Goal: Information Seeking & Learning: Learn about a topic

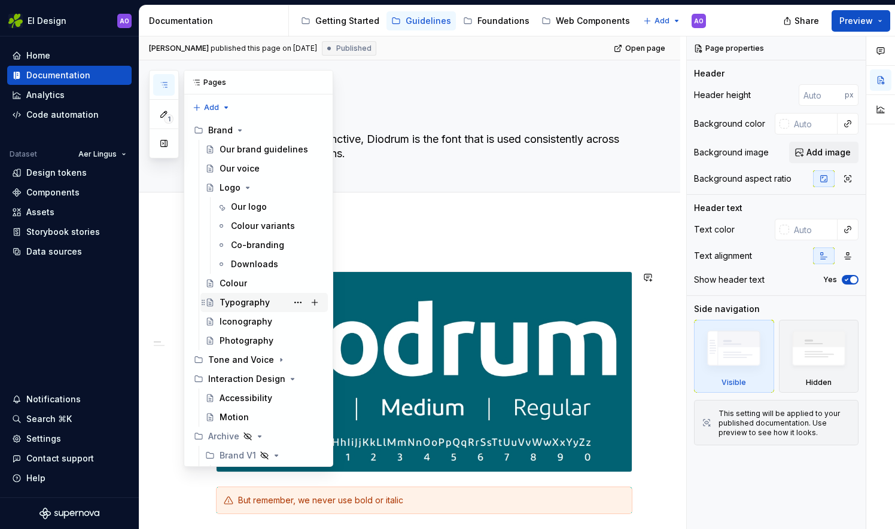
click at [226, 299] on div "Typography" at bounding box center [245, 303] width 50 height 12
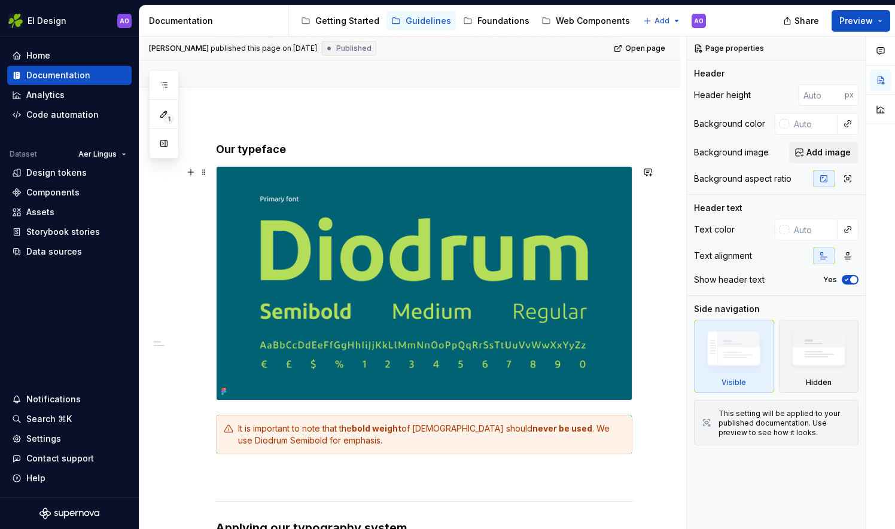
scroll to position [179, 0]
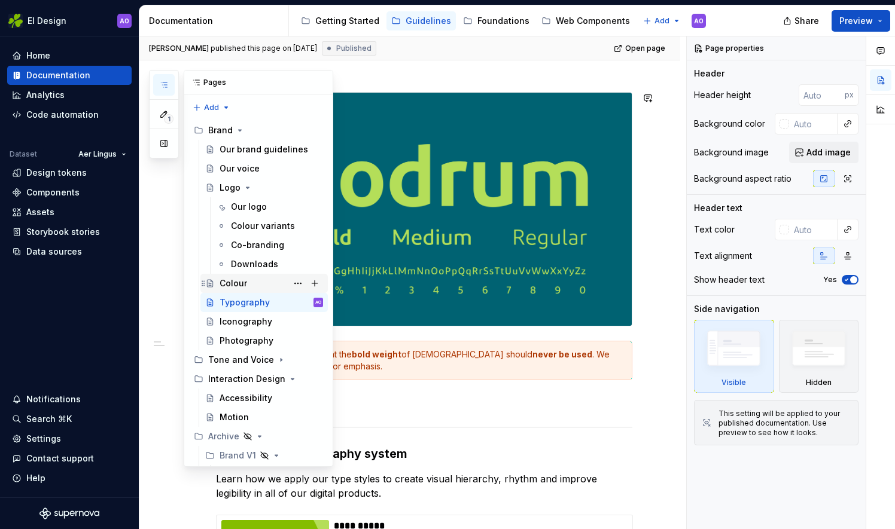
click at [238, 288] on div "Colour" at bounding box center [234, 284] width 28 height 12
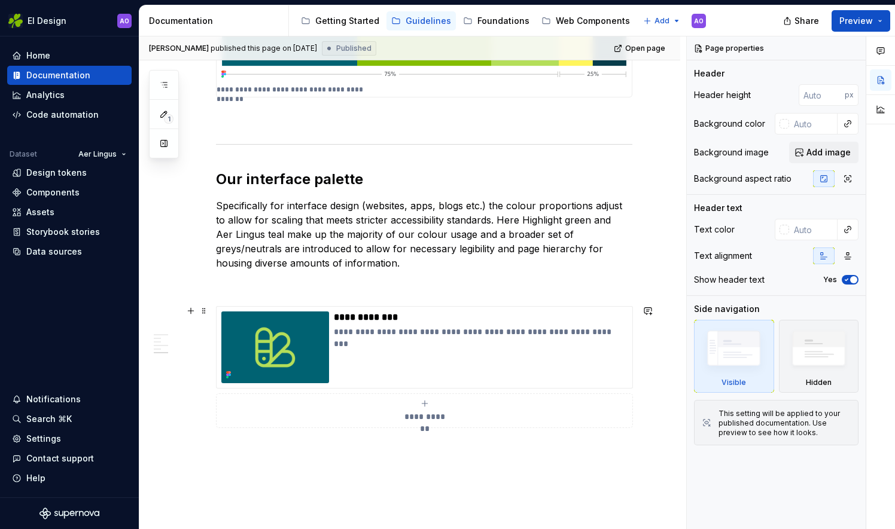
scroll to position [1615, 0]
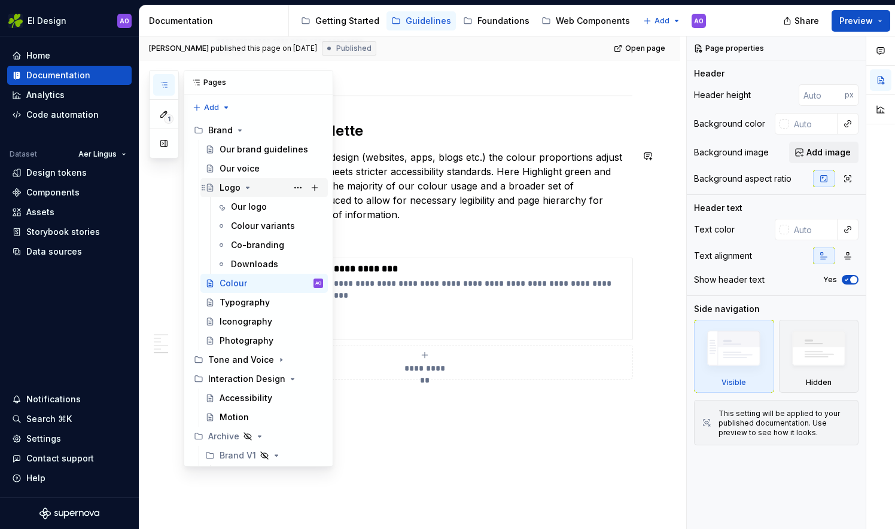
click at [232, 186] on div "Logo" at bounding box center [230, 188] width 21 height 12
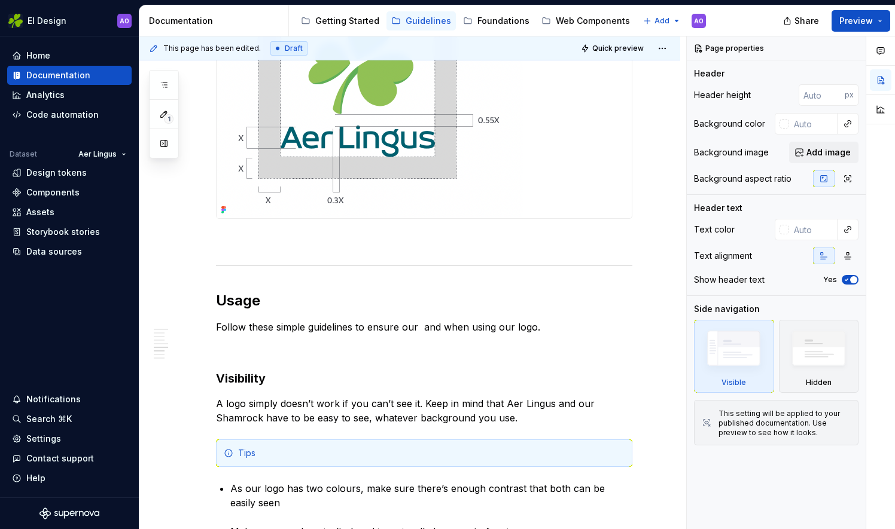
scroll to position [1149, 0]
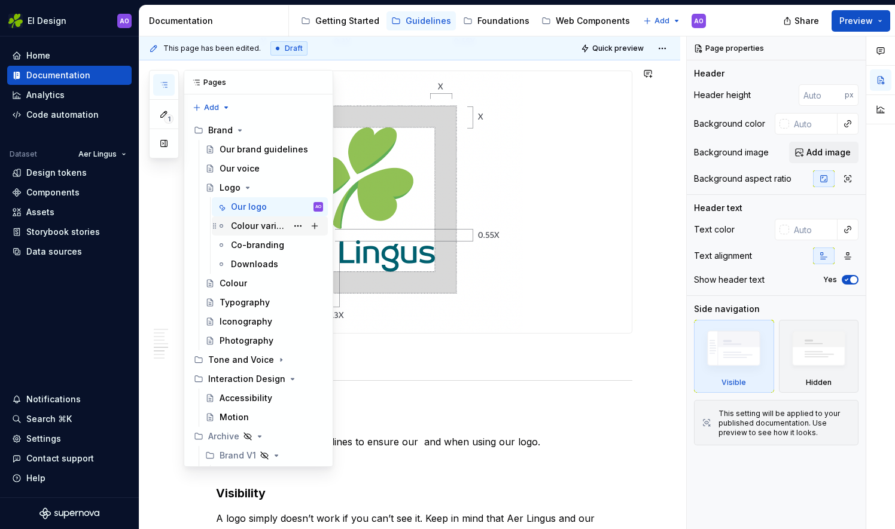
click at [256, 224] on div "Colour variants" at bounding box center [259, 226] width 56 height 12
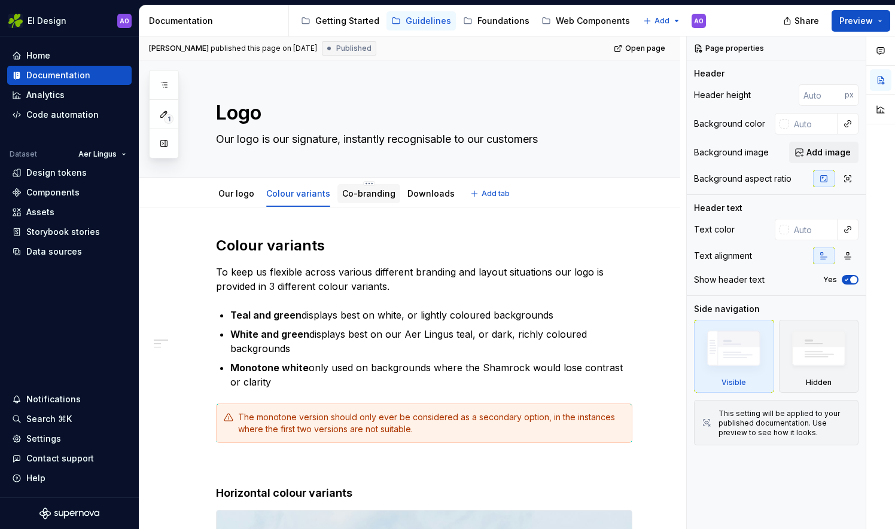
click at [358, 196] on link "Co-branding" at bounding box center [368, 193] width 53 height 10
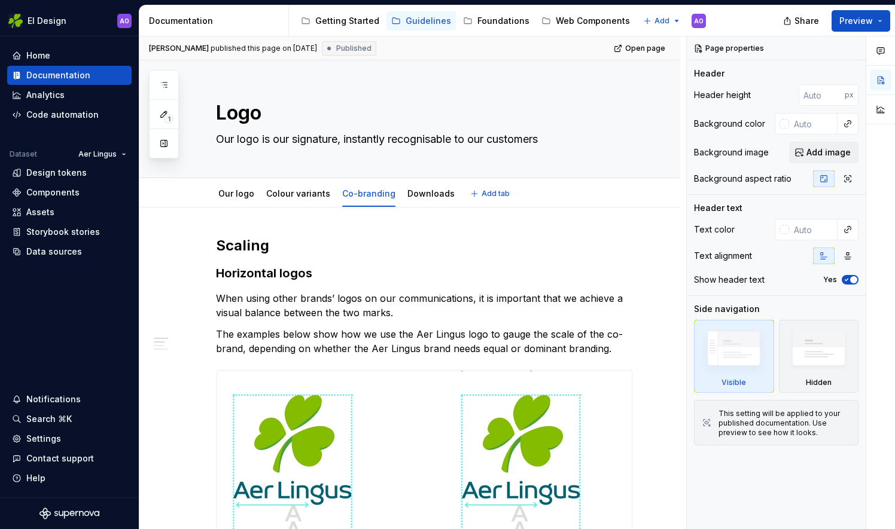
click at [419, 205] on div "Our logo Colour variants Co-branding Downloads" at bounding box center [336, 197] width 255 height 32
click at [413, 192] on link "Downloads" at bounding box center [430, 193] width 47 height 10
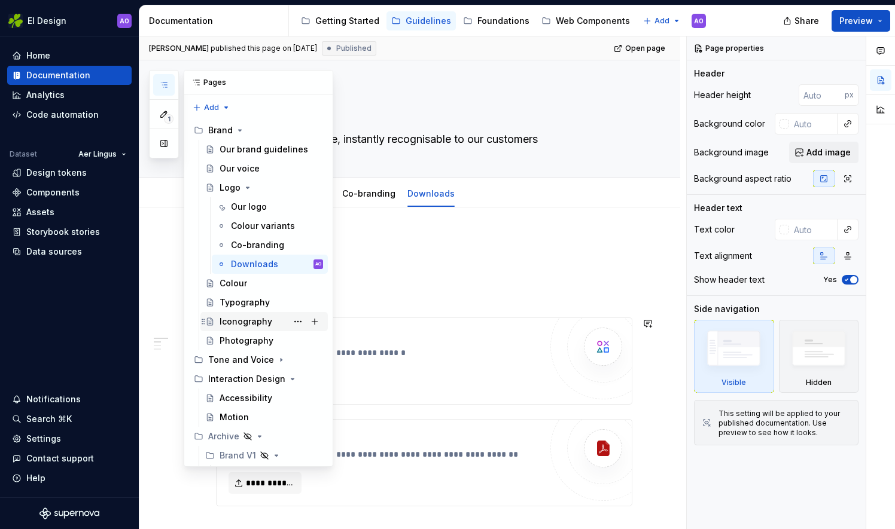
click at [240, 322] on div "Iconography" at bounding box center [246, 322] width 53 height 12
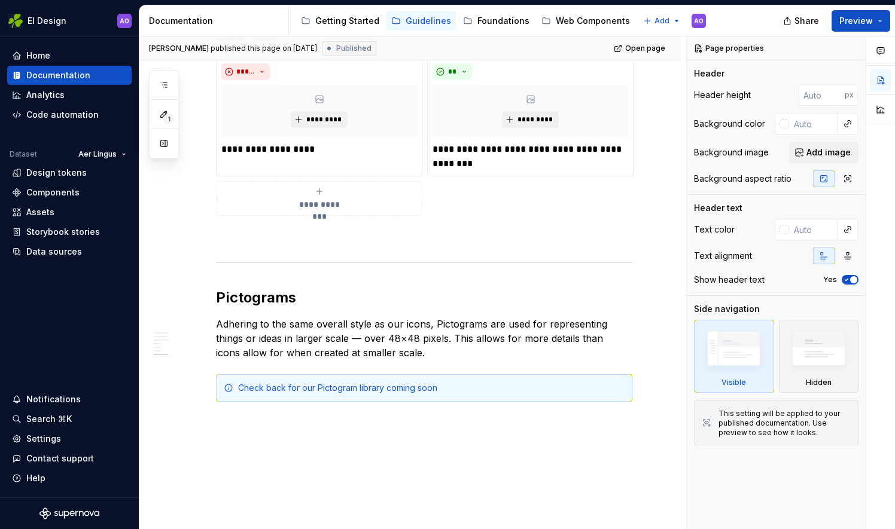
scroll to position [1582, 0]
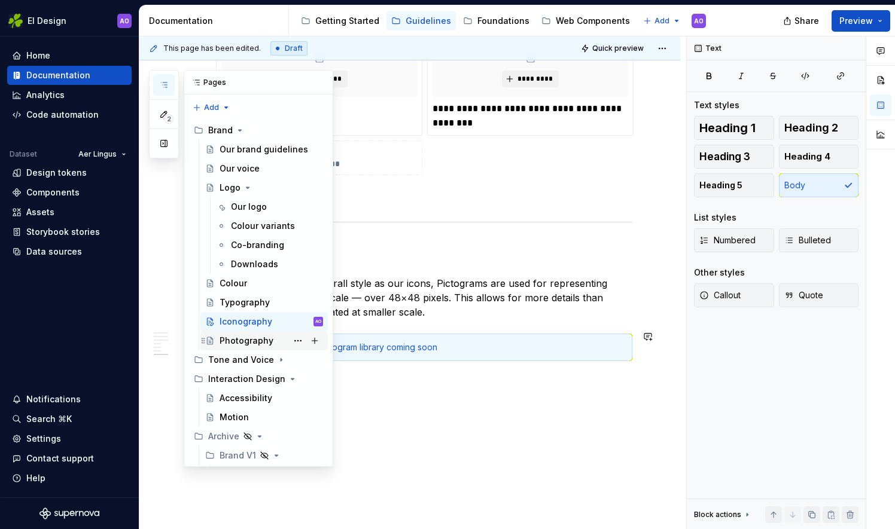
click at [261, 348] on div "Photography" at bounding box center [271, 341] width 103 height 17
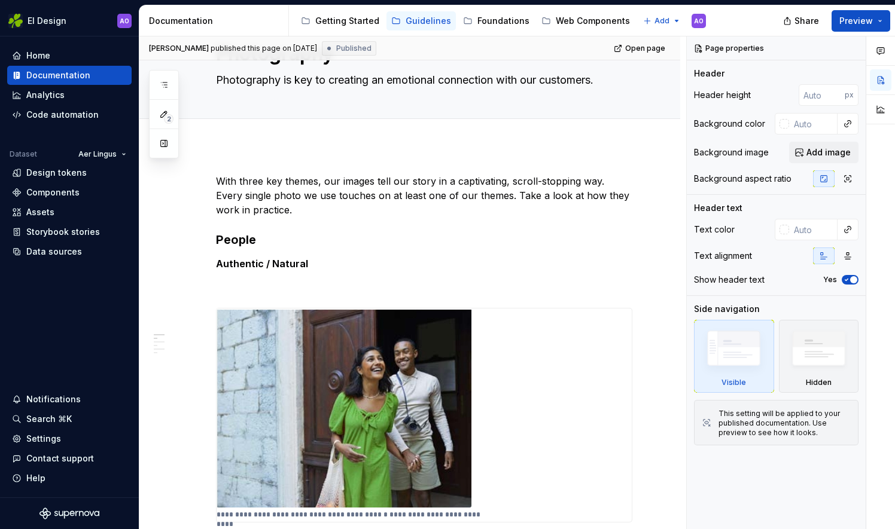
scroll to position [12, 0]
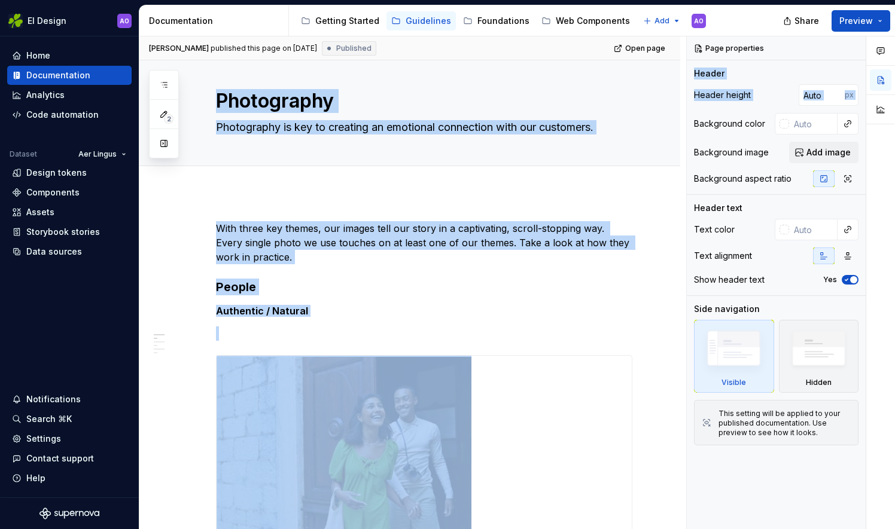
drag, startPoint x: 693, startPoint y: 108, endPoint x: 674, endPoint y: 57, distance: 54.5
click at [674, 57] on div "**********" at bounding box center [517, 283] width 756 height 494
click at [573, 159] on div "Photography Photography is key to creating an emotional connection with our cus…" at bounding box center [424, 106] width 416 height 117
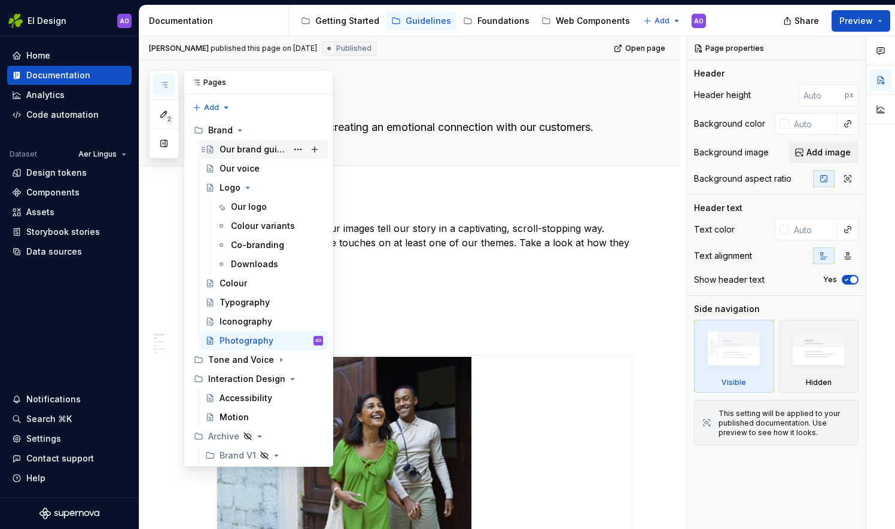
click at [262, 145] on div "Our brand guidelines" at bounding box center [254, 150] width 68 height 12
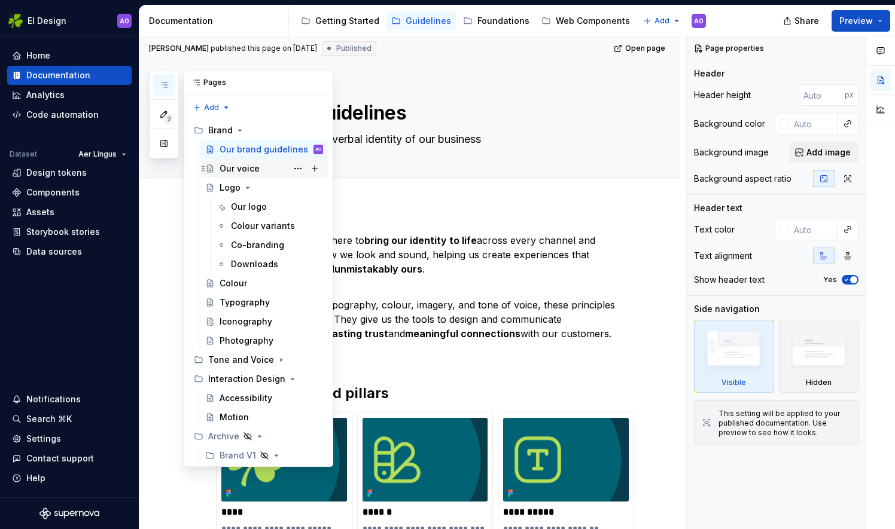
click at [232, 165] on div "Our voice" at bounding box center [240, 169] width 40 height 12
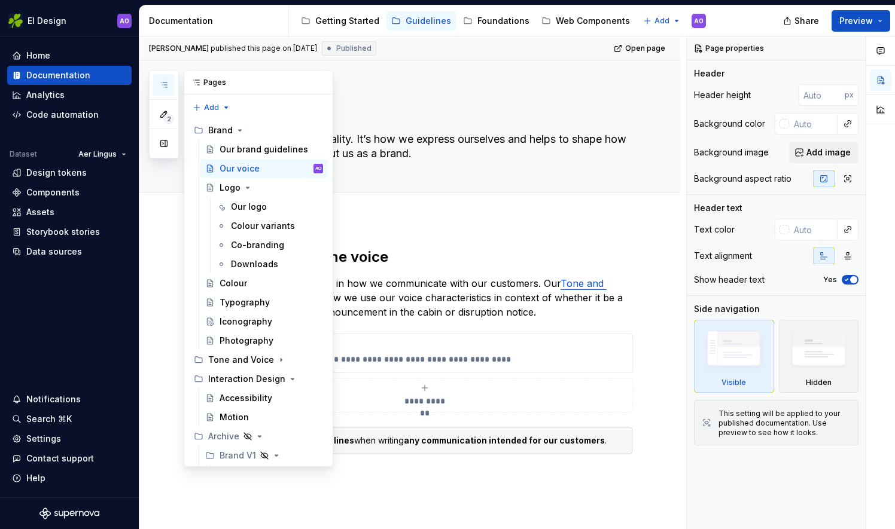
type textarea "*"
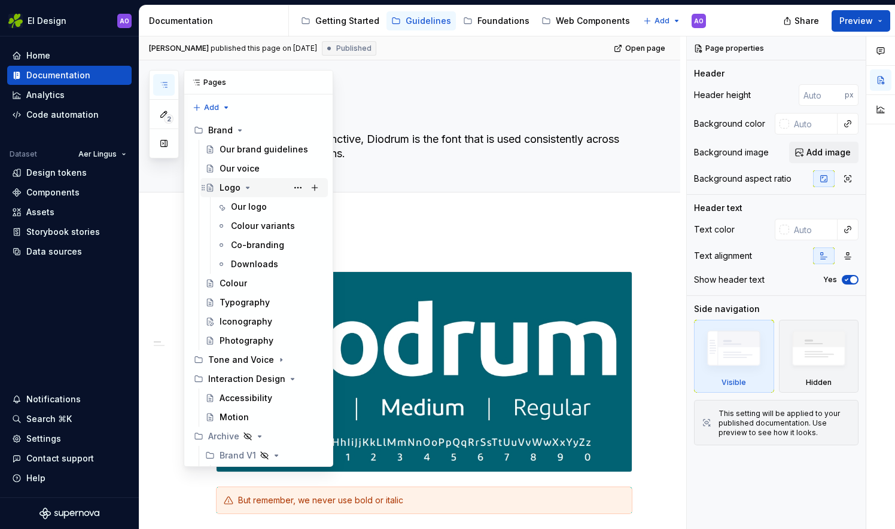
click at [224, 189] on div "Logo" at bounding box center [230, 188] width 21 height 12
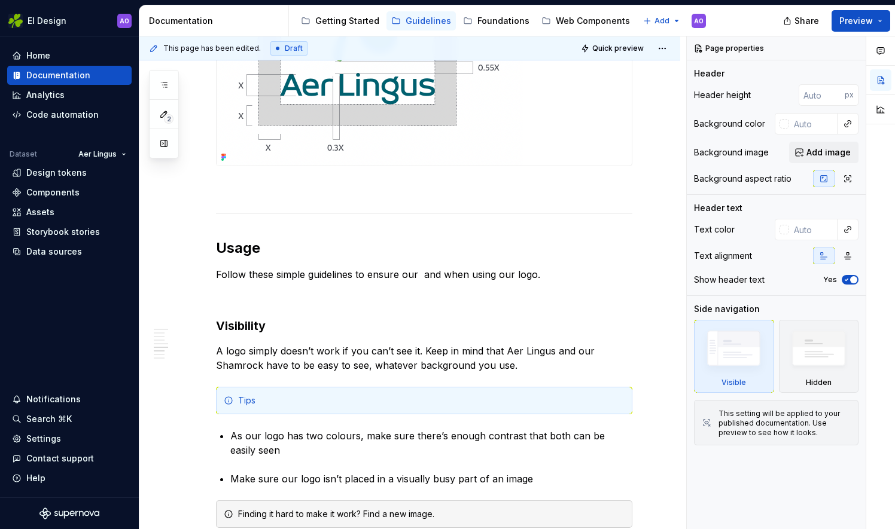
scroll to position [1376, 0]
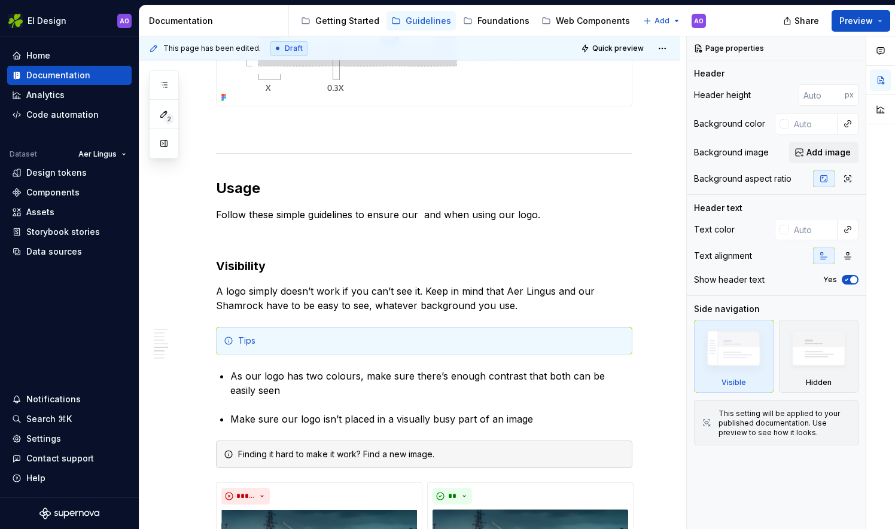
type textarea "*"
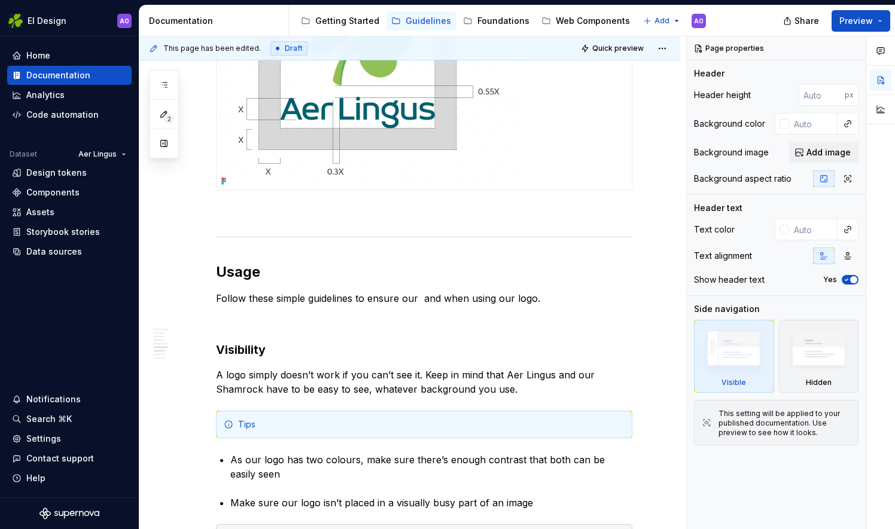
scroll to position [1328, 0]
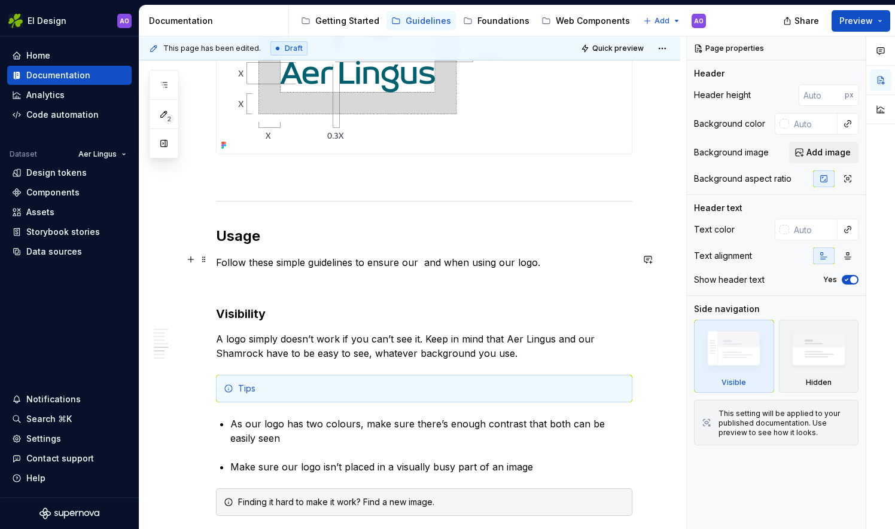
click at [424, 257] on p "Follow these simple guidelines to ensure our and when using our logo." at bounding box center [424, 262] width 416 height 14
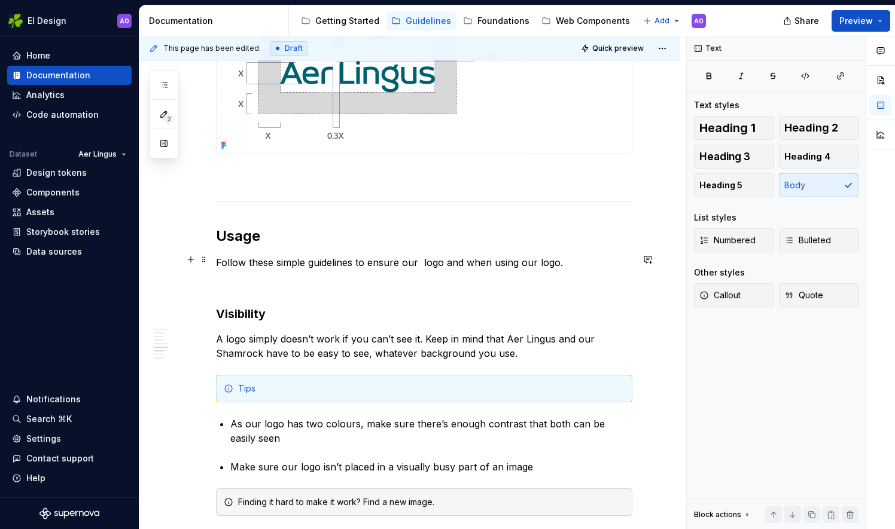
click at [419, 258] on p "Follow these simple guidelines to ensure our logo and when using our logo." at bounding box center [424, 262] width 416 height 14
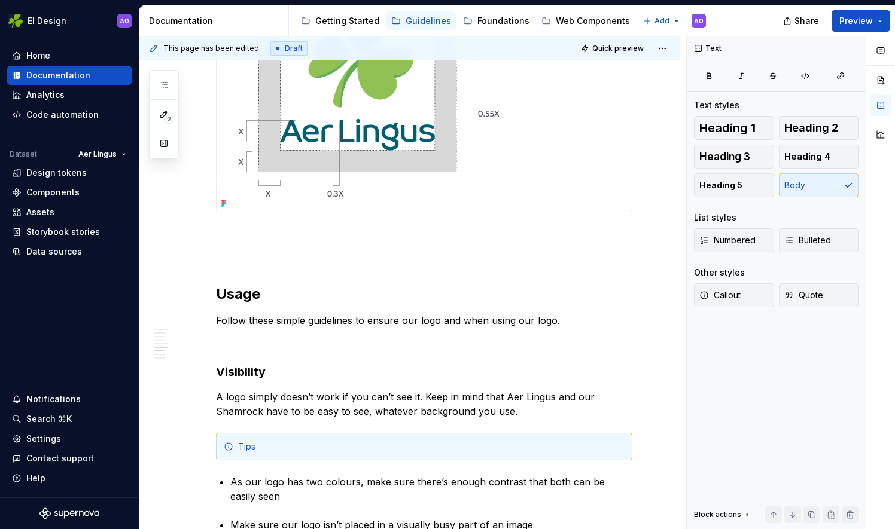
scroll to position [1339, 0]
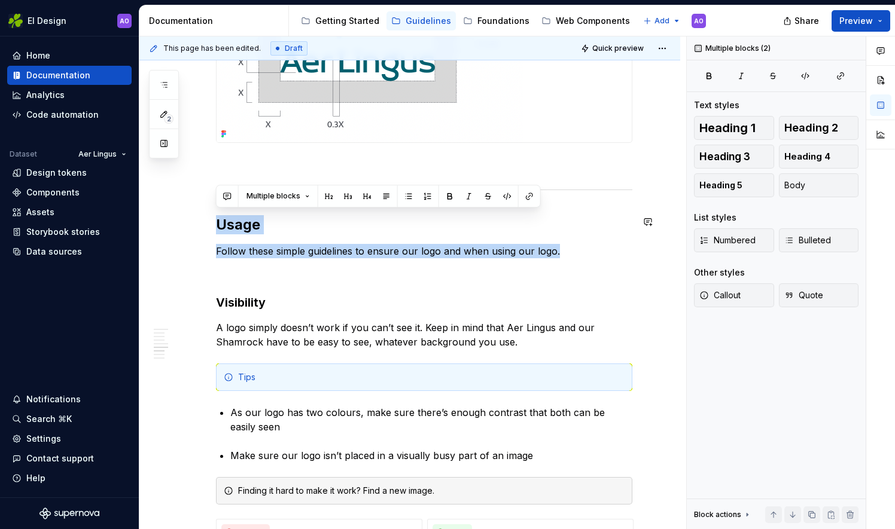
drag, startPoint x: 564, startPoint y: 247, endPoint x: 194, endPoint y: 200, distance: 372.6
click at [194, 200] on div "**********" at bounding box center [409, 504] width 541 height 3273
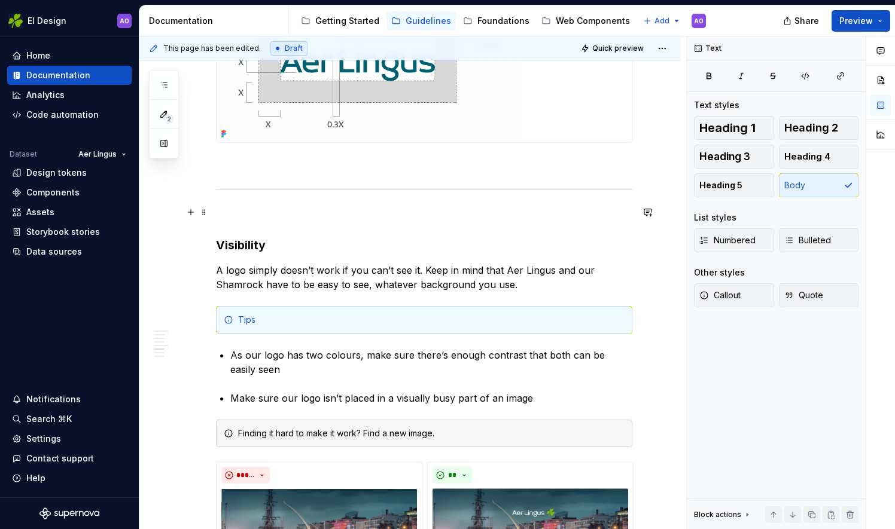
click at [309, 213] on p at bounding box center [424, 215] width 416 height 14
click at [595, 45] on button "Quick preview" at bounding box center [613, 48] width 72 height 17
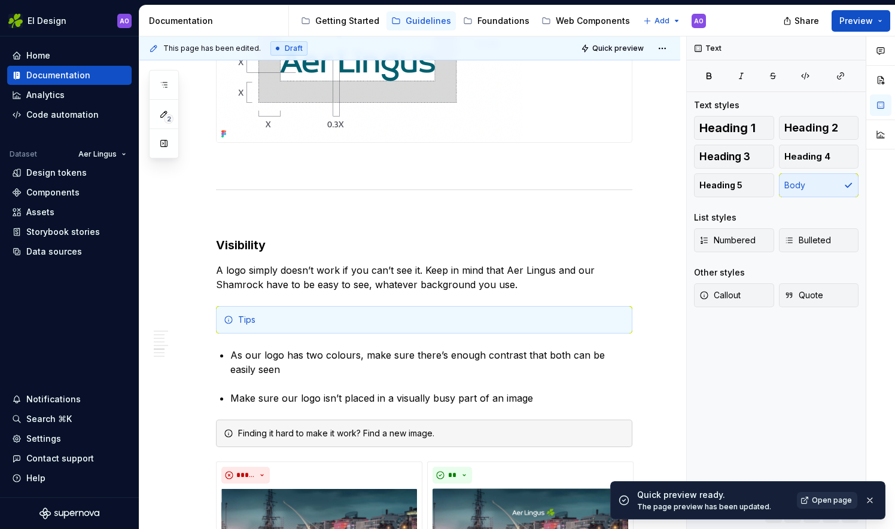
click at [840, 496] on span "Open page" at bounding box center [832, 501] width 40 height 10
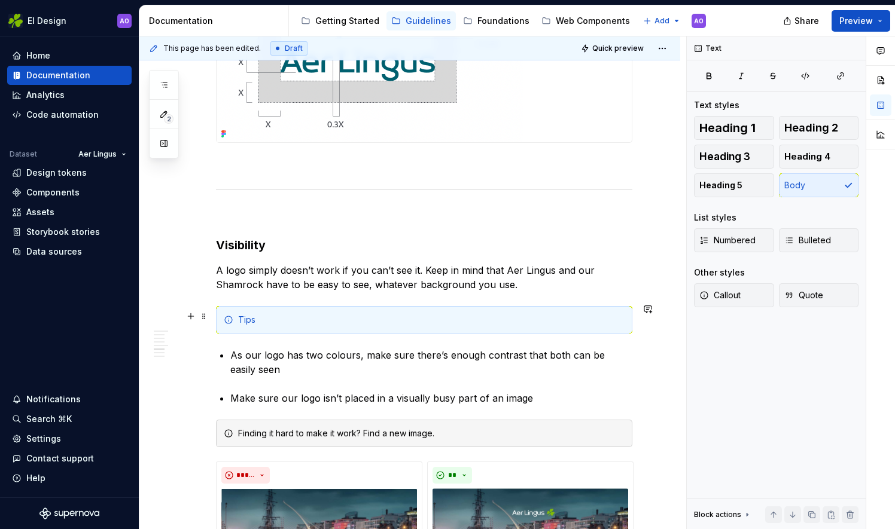
click at [287, 317] on div "Tips" at bounding box center [431, 320] width 386 height 12
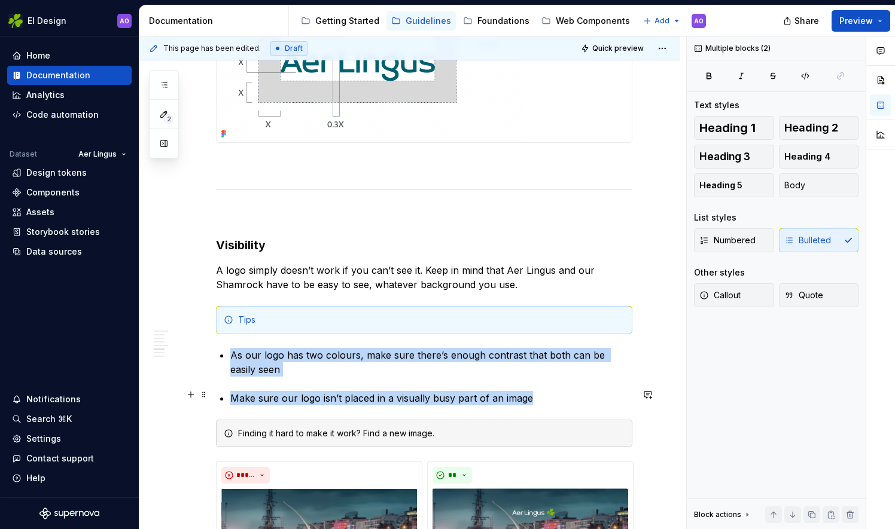
drag, startPoint x: 225, startPoint y: 351, endPoint x: 480, endPoint y: 389, distance: 258.4
click at [586, 395] on div "**********" at bounding box center [424, 404] width 416 height 3014
copy div "As our logo has two colours, make sure there’s enough contrast that both can be…"
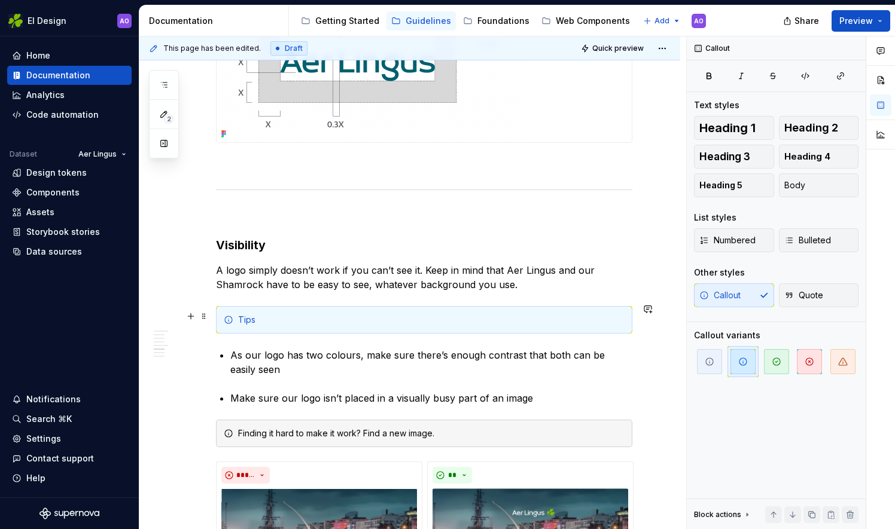
click at [335, 318] on div "Tips" at bounding box center [431, 320] width 386 height 12
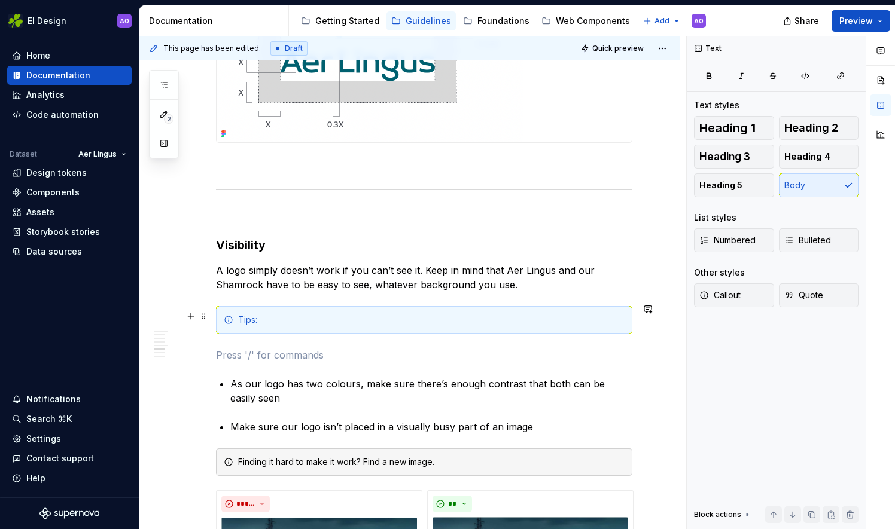
click at [314, 314] on div "Tips:" at bounding box center [431, 320] width 386 height 12
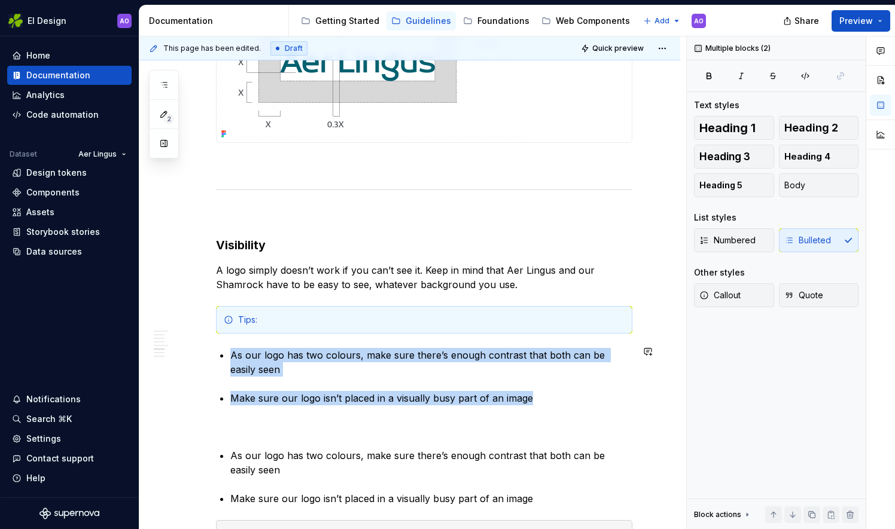
drag, startPoint x: 537, startPoint y: 395, endPoint x: 229, endPoint y: 341, distance: 312.8
click at [229, 341] on div "**********" at bounding box center [424, 454] width 416 height 3115
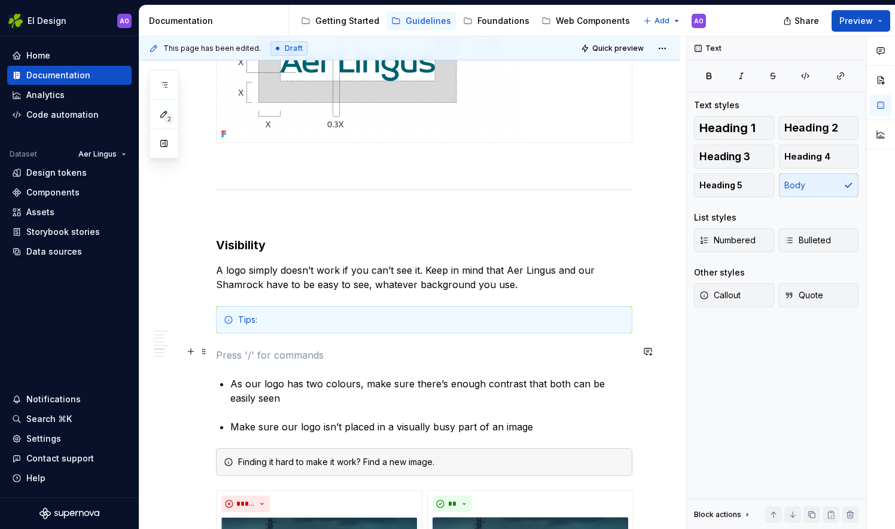
click at [242, 350] on p at bounding box center [424, 355] width 416 height 14
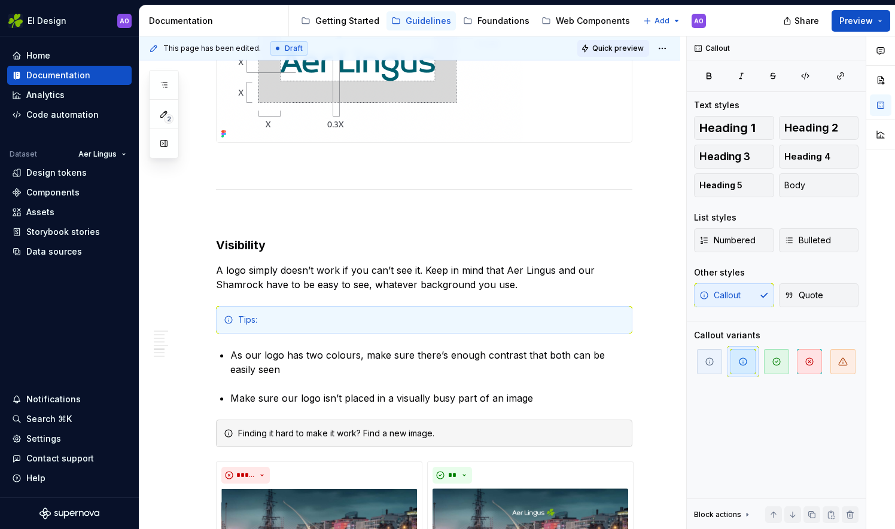
click at [619, 54] on button "Quick preview" at bounding box center [613, 48] width 72 height 17
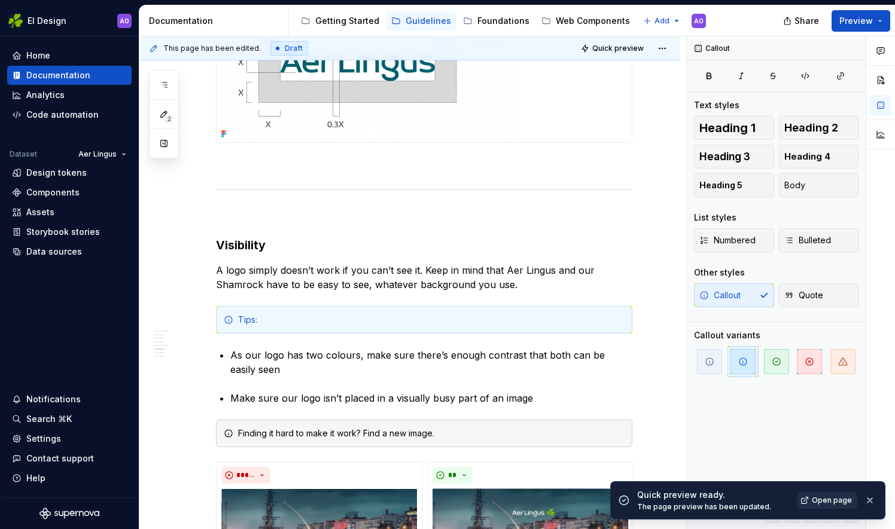
click at [823, 503] on span "Open page" at bounding box center [832, 501] width 40 height 10
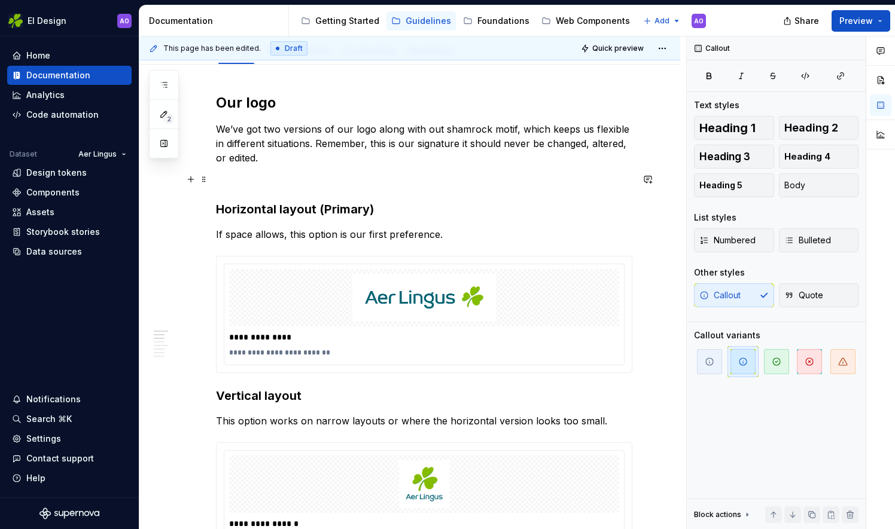
scroll to position [0, 0]
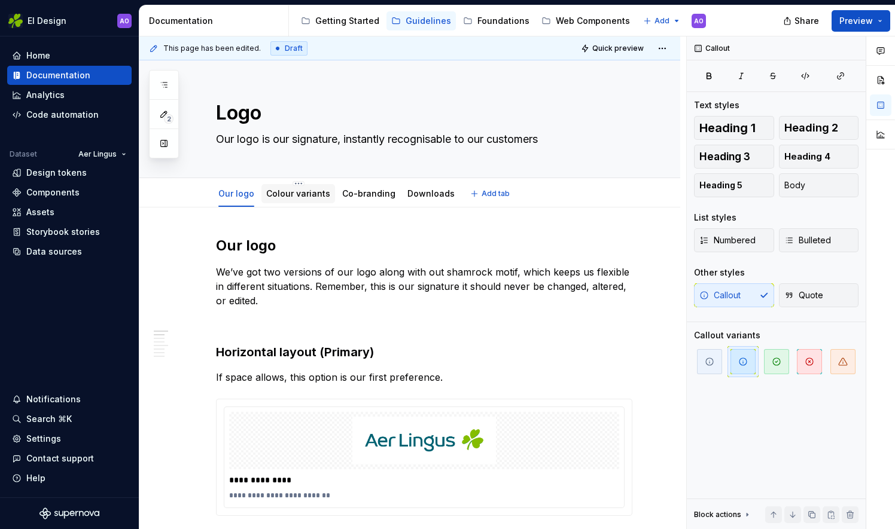
click at [300, 192] on link "Colour variants" at bounding box center [298, 193] width 64 height 10
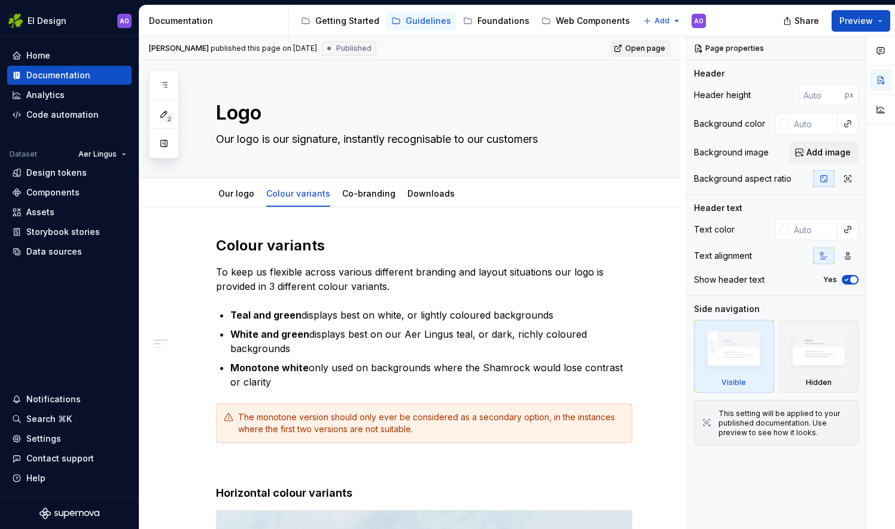
click at [642, 51] on span "Open page" at bounding box center [645, 49] width 40 height 10
click at [237, 190] on link "Our logo" at bounding box center [236, 193] width 36 height 10
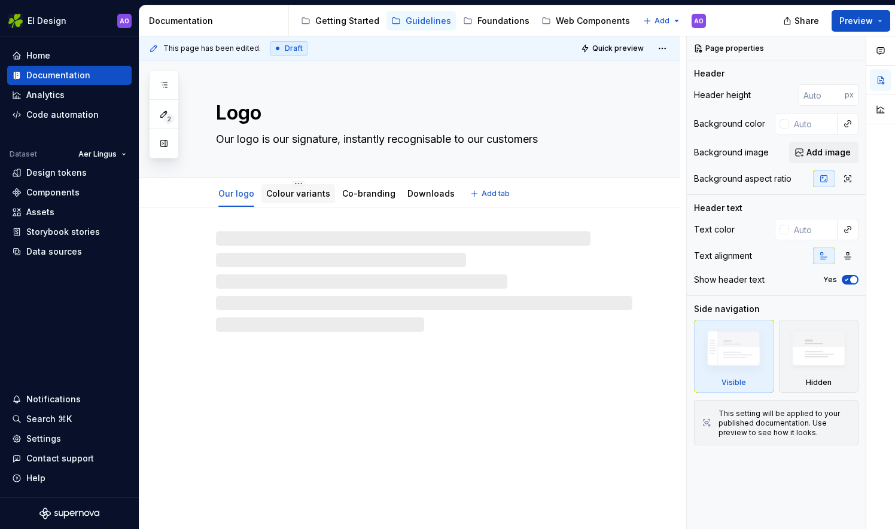
click at [303, 196] on link "Colour variants" at bounding box center [298, 193] width 64 height 10
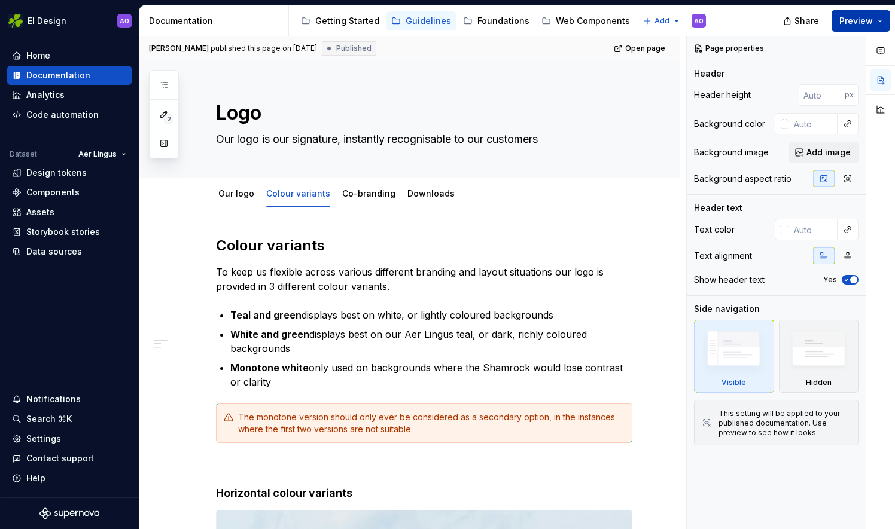
click at [865, 21] on span "Preview" at bounding box center [856, 21] width 34 height 12
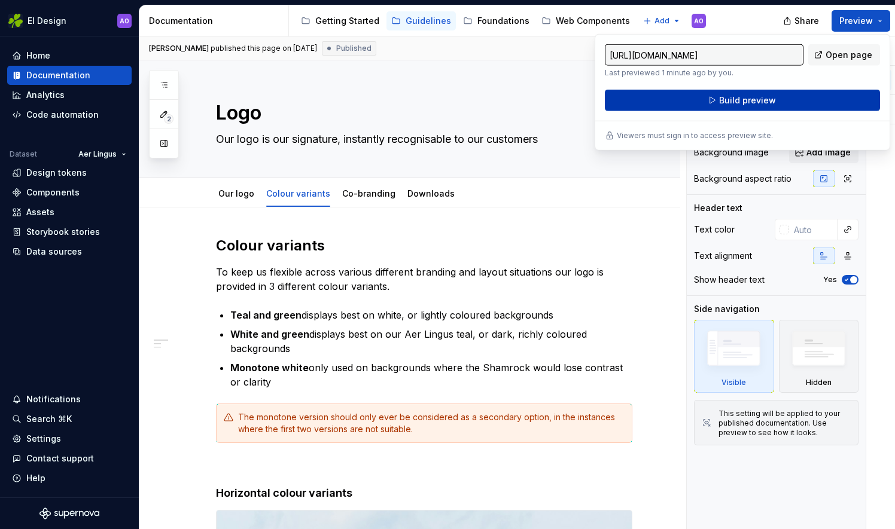
drag, startPoint x: 865, startPoint y: 21, endPoint x: 797, endPoint y: 109, distance: 111.8
click at [797, 109] on button "Build preview" at bounding box center [742, 101] width 275 height 22
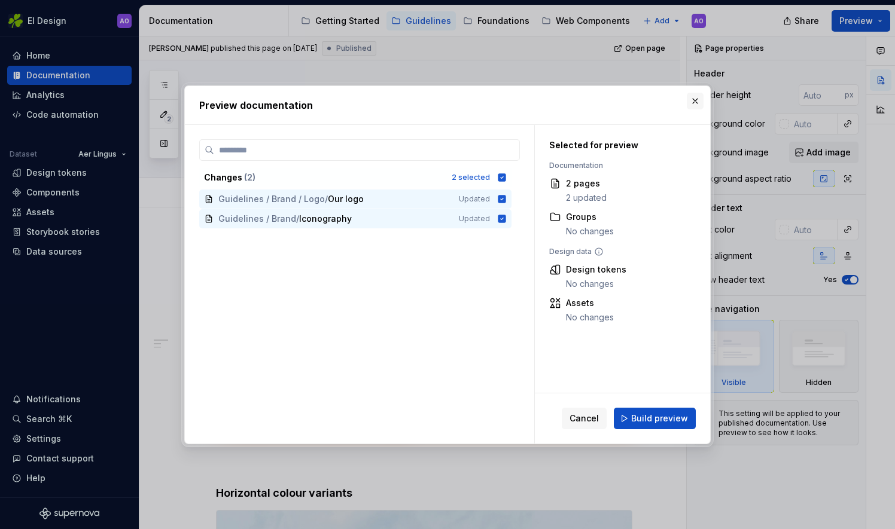
click at [690, 102] on button "button" at bounding box center [695, 101] width 17 height 17
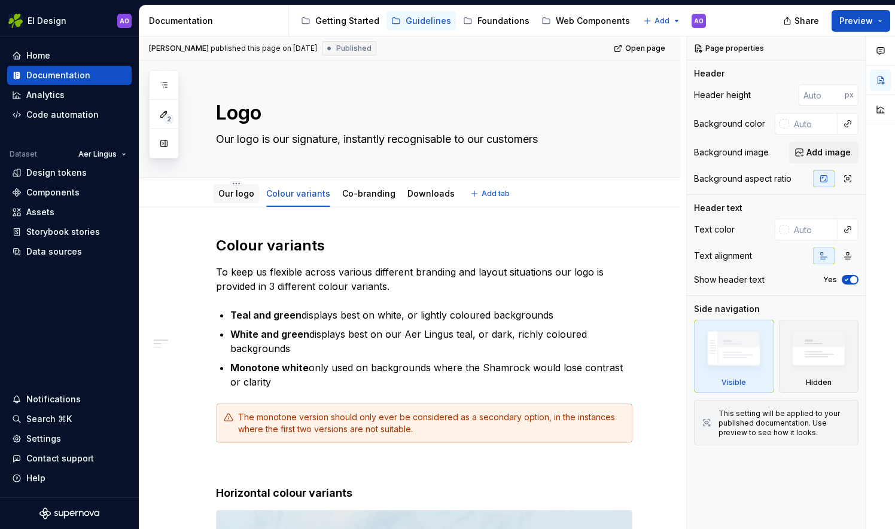
click at [221, 194] on link "Our logo" at bounding box center [236, 193] width 36 height 10
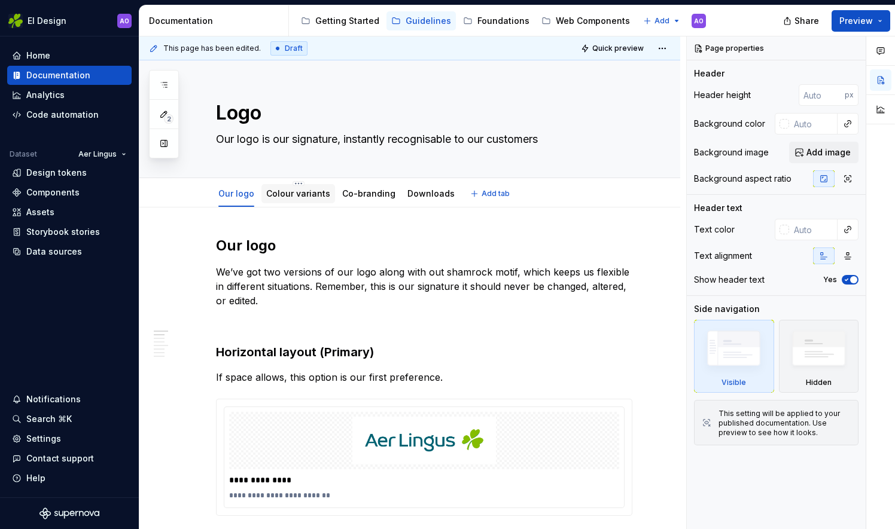
click at [278, 199] on div "Colour variants" at bounding box center [298, 194] width 64 height 12
click at [278, 194] on link "Colour variants" at bounding box center [298, 193] width 64 height 10
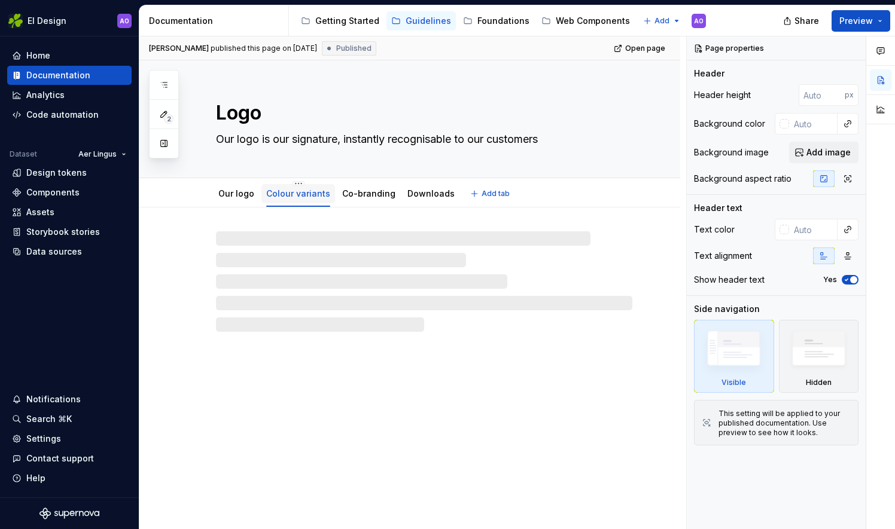
click at [298, 194] on link "Colour variants" at bounding box center [298, 193] width 64 height 10
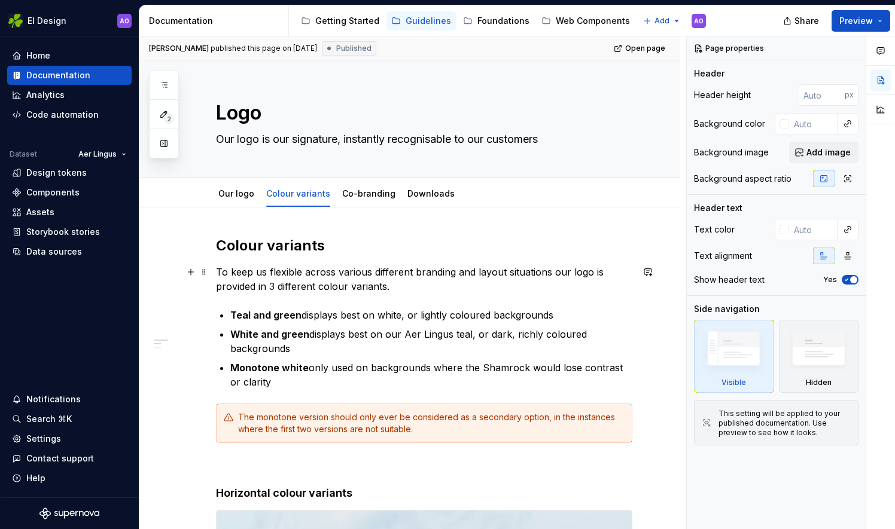
click at [413, 283] on p "To keep us flexible across various different branding and layout situations our…" at bounding box center [424, 279] width 416 height 29
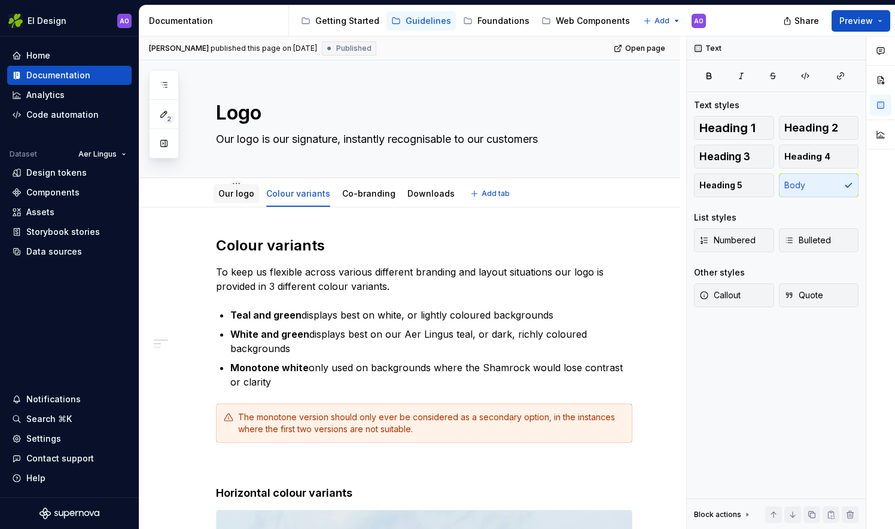
click at [229, 196] on link "Our logo" at bounding box center [236, 193] width 36 height 10
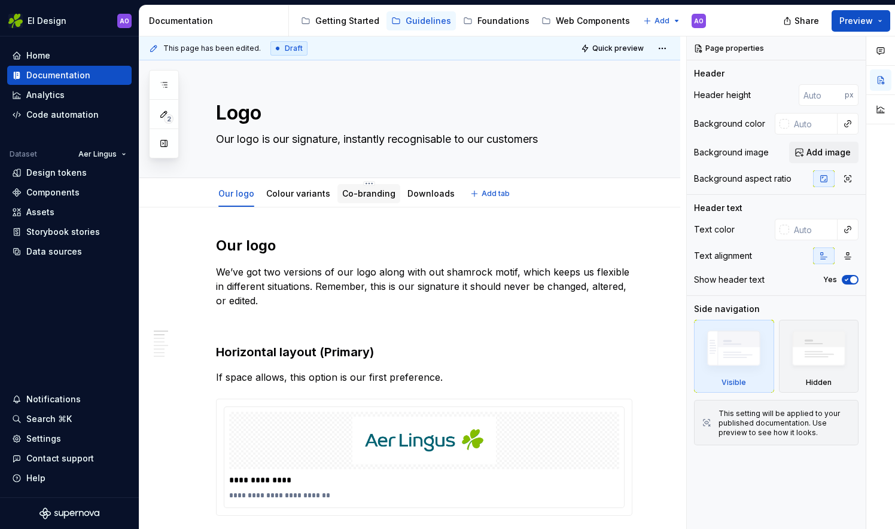
click at [376, 200] on div "Co-branding" at bounding box center [368, 193] width 63 height 19
click at [372, 194] on link "Co-branding" at bounding box center [368, 193] width 53 height 10
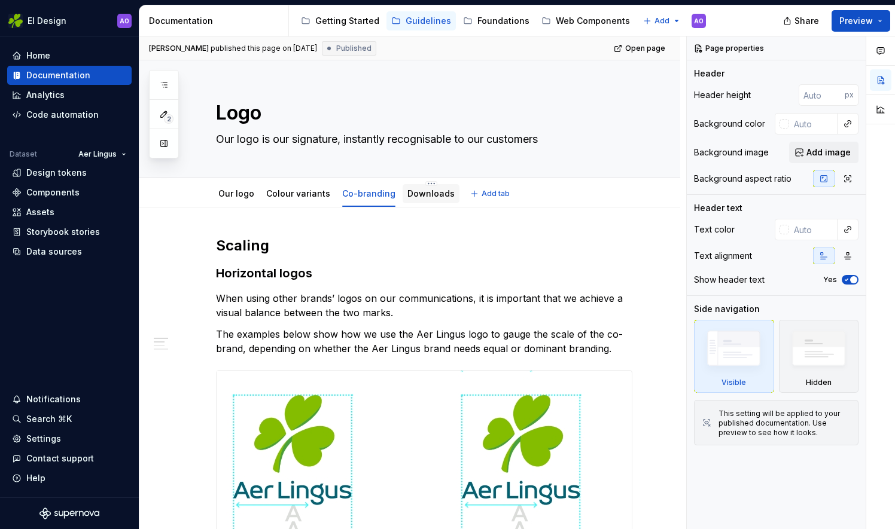
click at [428, 192] on link "Downloads" at bounding box center [430, 193] width 47 height 10
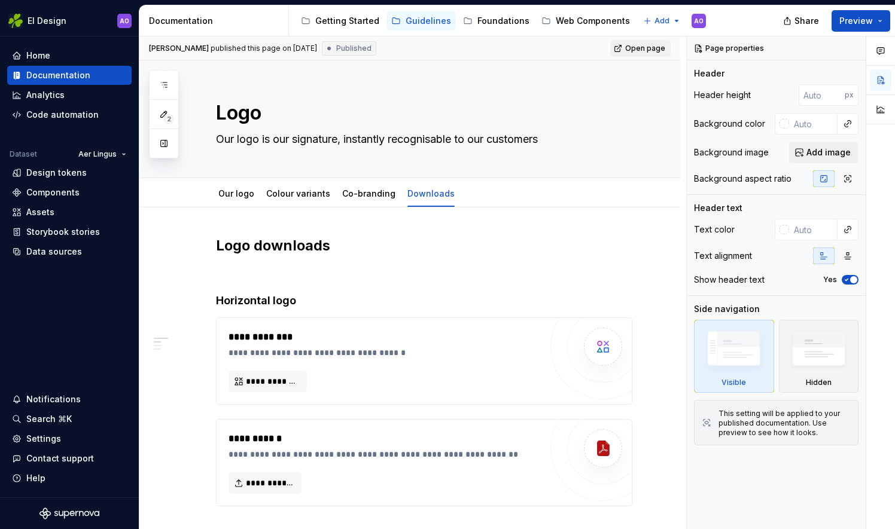
click at [629, 54] on link "Open page" at bounding box center [640, 48] width 60 height 17
click at [225, 203] on div "Our logo" at bounding box center [236, 194] width 45 height 22
click at [220, 198] on div "Our logo" at bounding box center [236, 194] width 36 height 12
drag, startPoint x: 220, startPoint y: 198, endPoint x: 244, endPoint y: 197, distance: 23.9
click at [244, 197] on link "Our logo" at bounding box center [236, 193] width 36 height 10
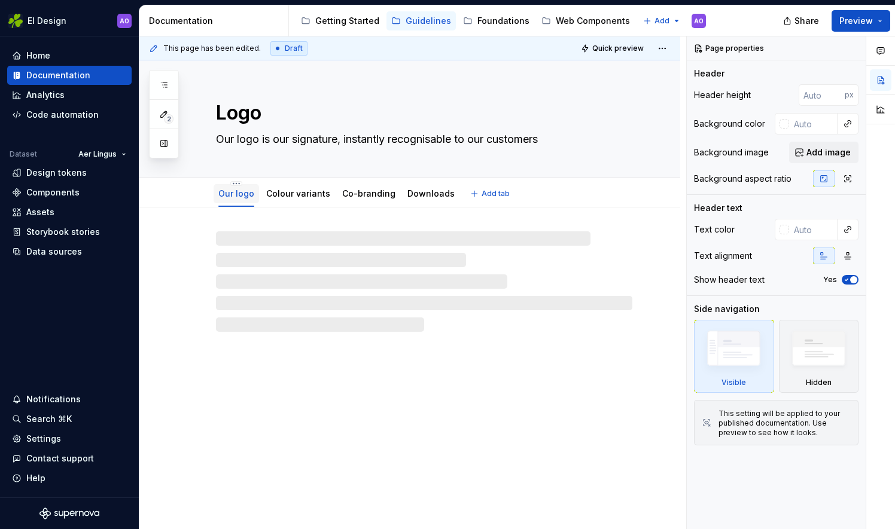
click at [244, 197] on link "Our logo" at bounding box center [236, 193] width 36 height 10
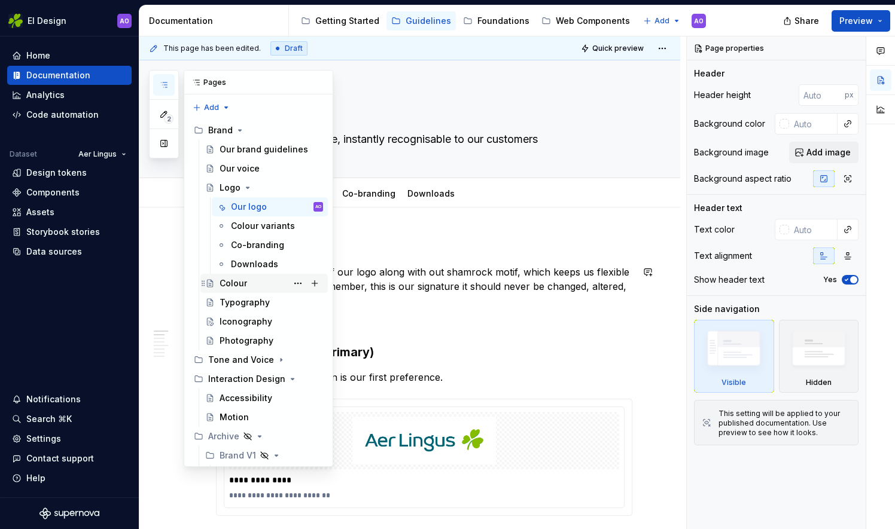
click at [260, 287] on div "Colour" at bounding box center [271, 283] width 103 height 17
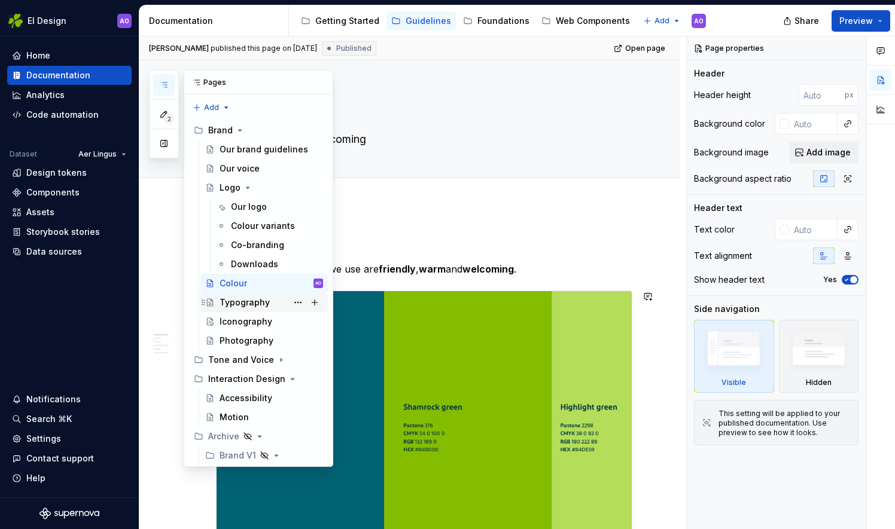
click at [249, 299] on div "Typography" at bounding box center [245, 303] width 50 height 12
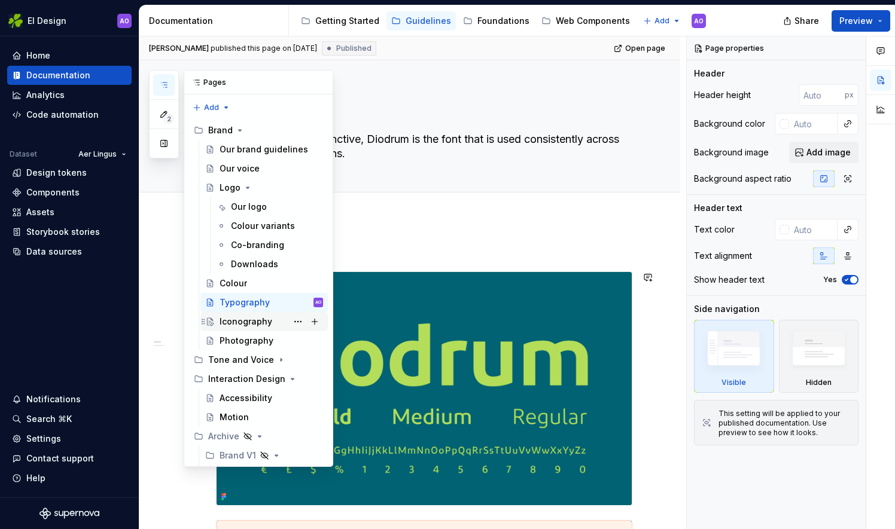
click at [244, 319] on div "Iconography" at bounding box center [246, 322] width 53 height 12
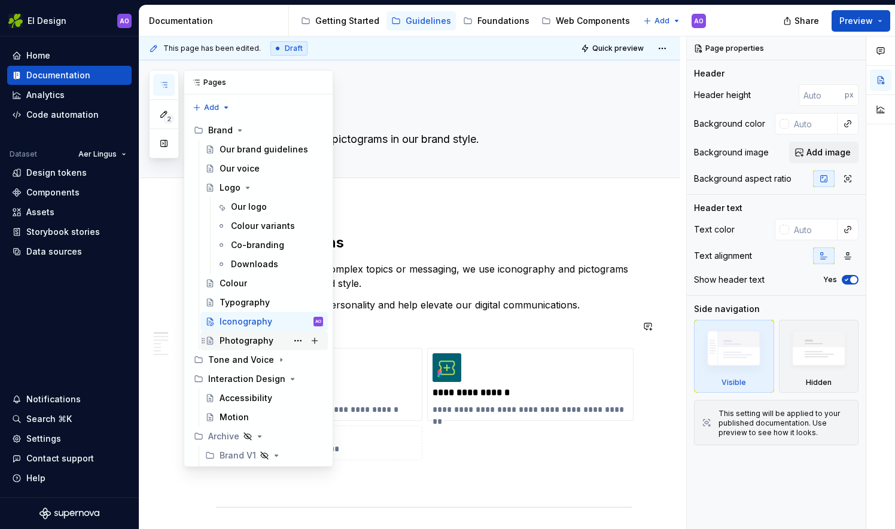
click at [245, 339] on div "Photography" at bounding box center [247, 341] width 54 height 12
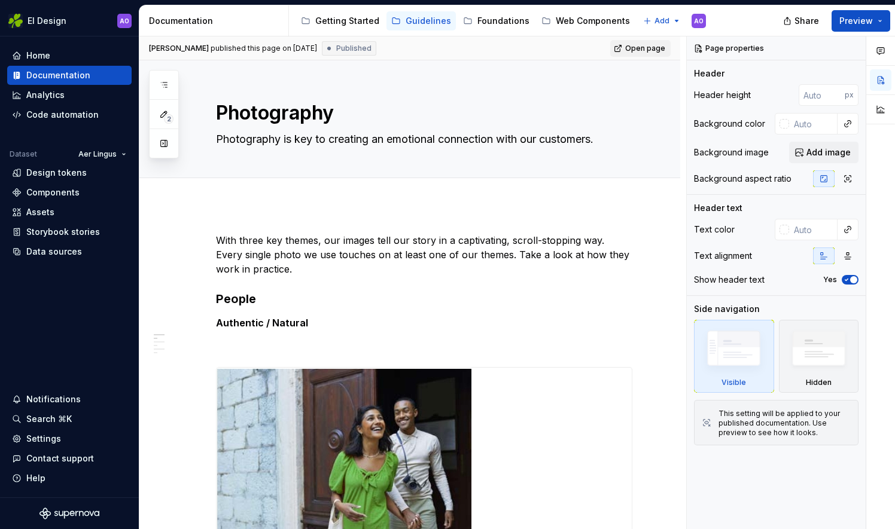
click at [648, 48] on span "Open page" at bounding box center [645, 49] width 40 height 10
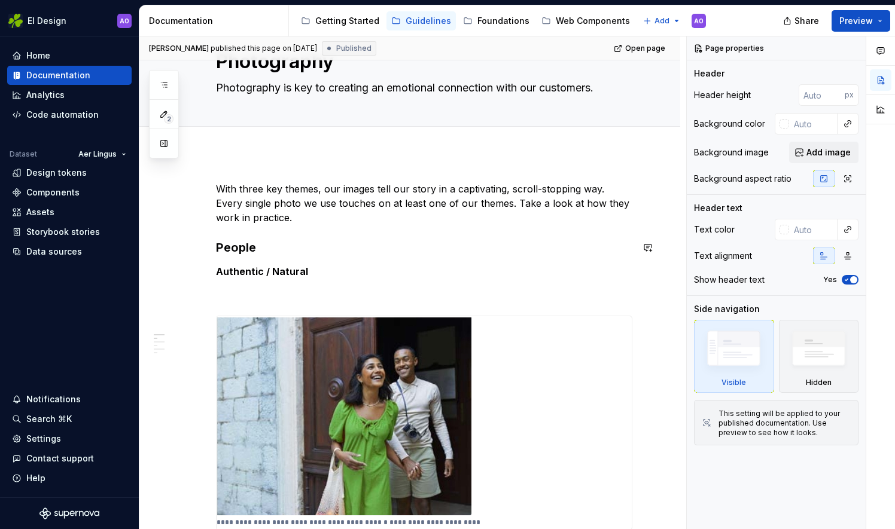
scroll to position [60, 0]
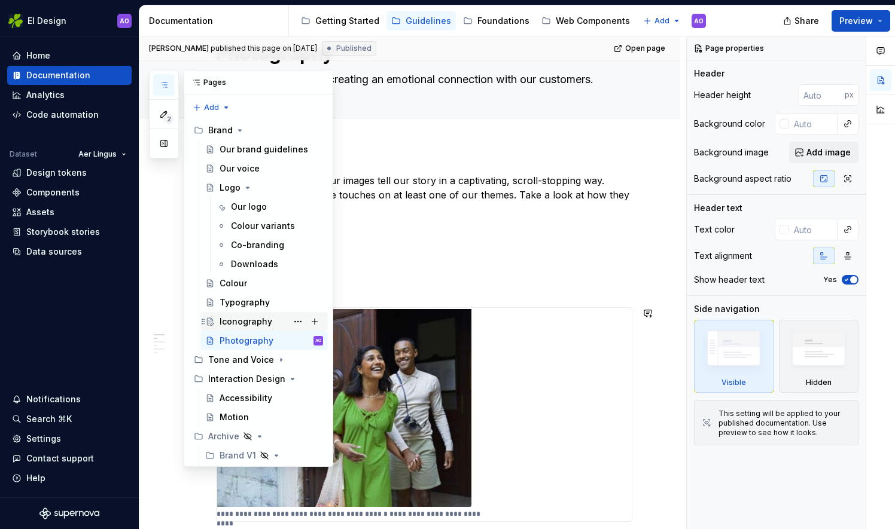
click at [250, 319] on div "Iconography" at bounding box center [246, 322] width 53 height 12
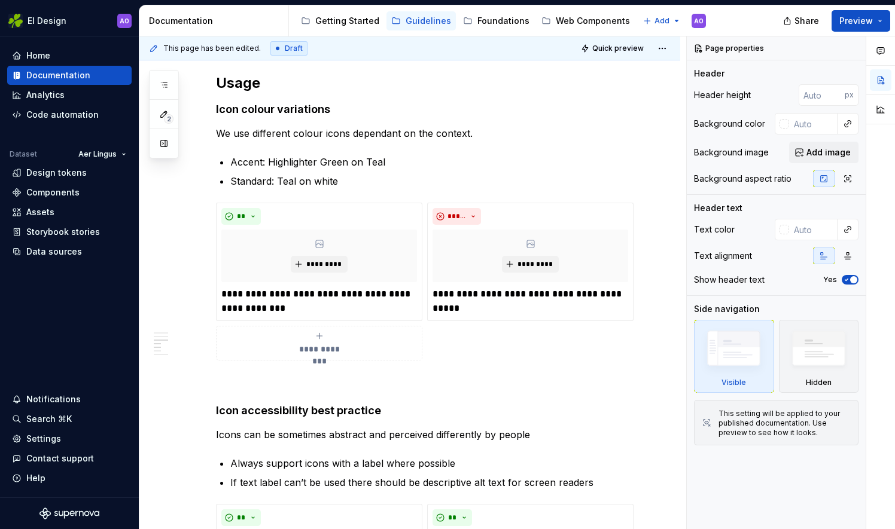
scroll to position [824, 0]
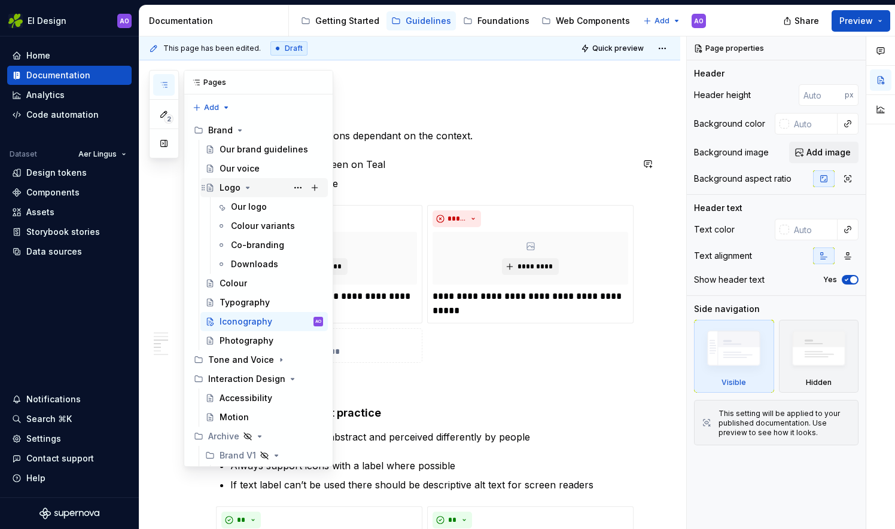
click at [224, 189] on div "Logo" at bounding box center [230, 188] width 21 height 12
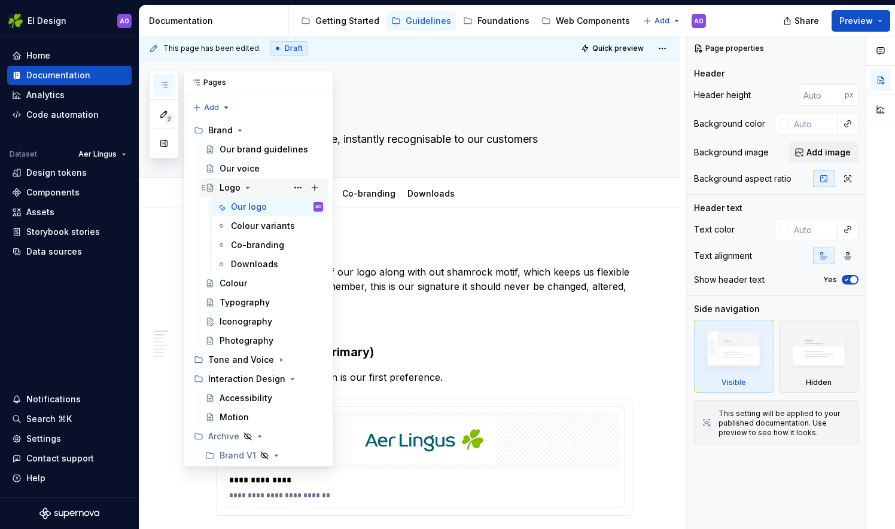
click at [224, 189] on div "Logo" at bounding box center [230, 188] width 21 height 12
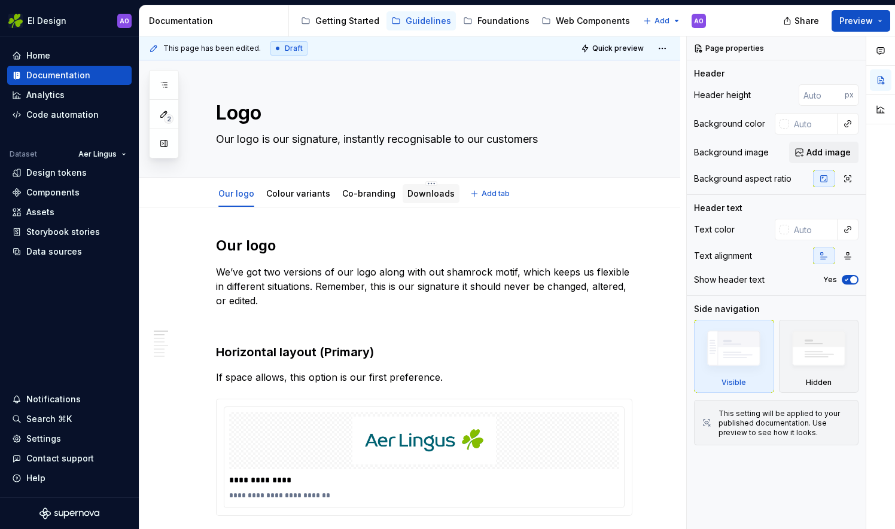
click at [427, 201] on div "Downloads" at bounding box center [431, 193] width 57 height 19
click at [427, 197] on div "Downloads" at bounding box center [431, 193] width 57 height 19
click at [427, 197] on link "Downloads" at bounding box center [430, 193] width 47 height 10
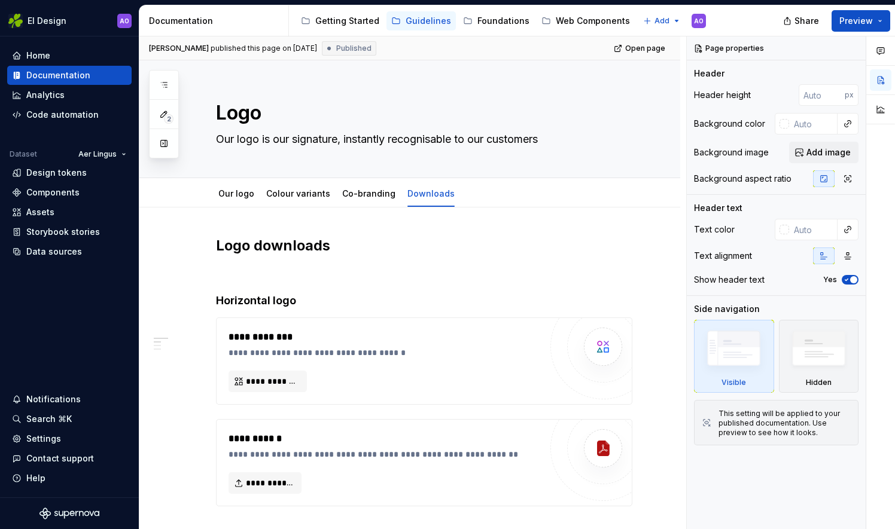
click at [683, 89] on div "**********" at bounding box center [412, 283] width 547 height 494
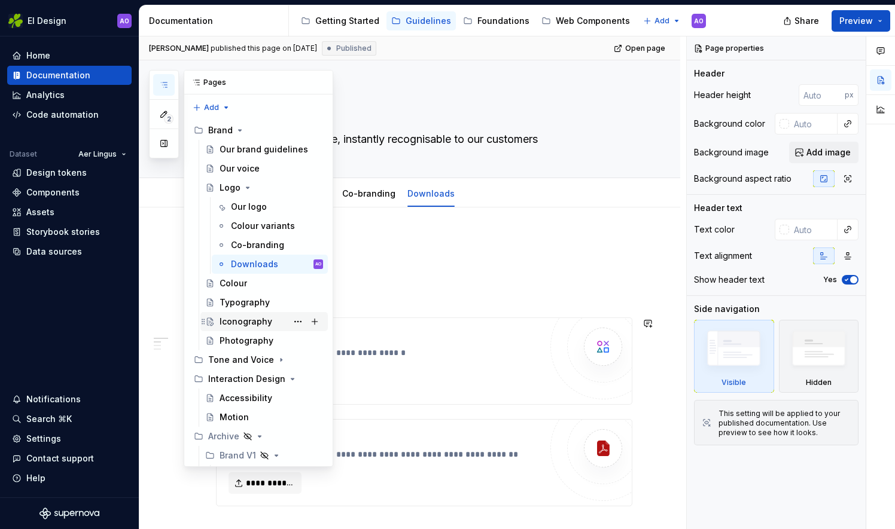
click at [231, 324] on div "Iconography" at bounding box center [246, 322] width 53 height 12
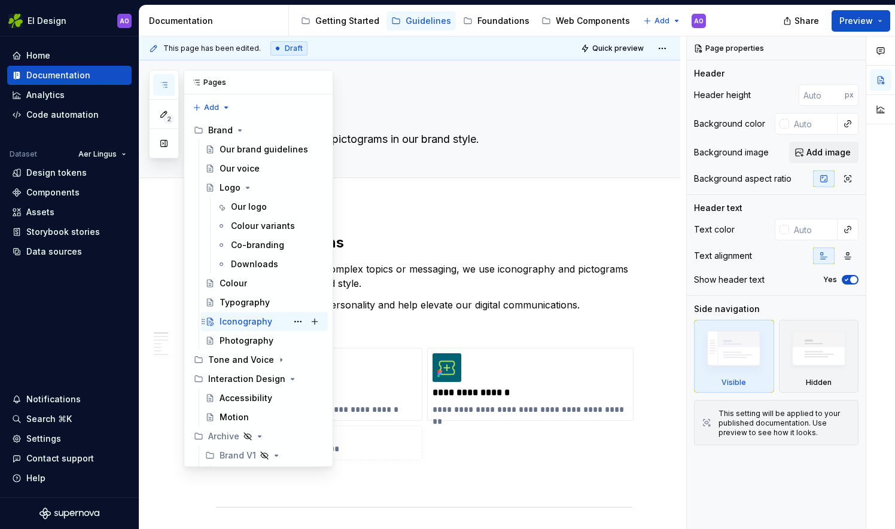
click at [231, 324] on div "Iconography" at bounding box center [246, 322] width 53 height 12
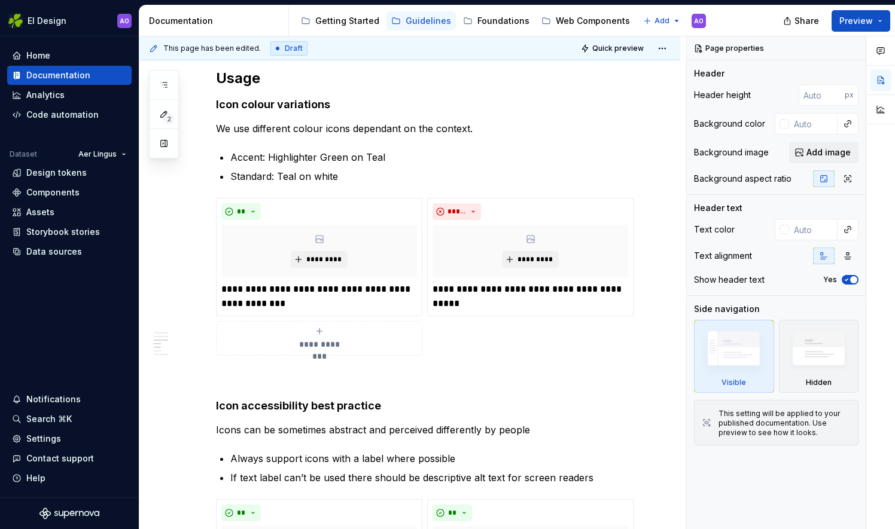
scroll to position [833, 0]
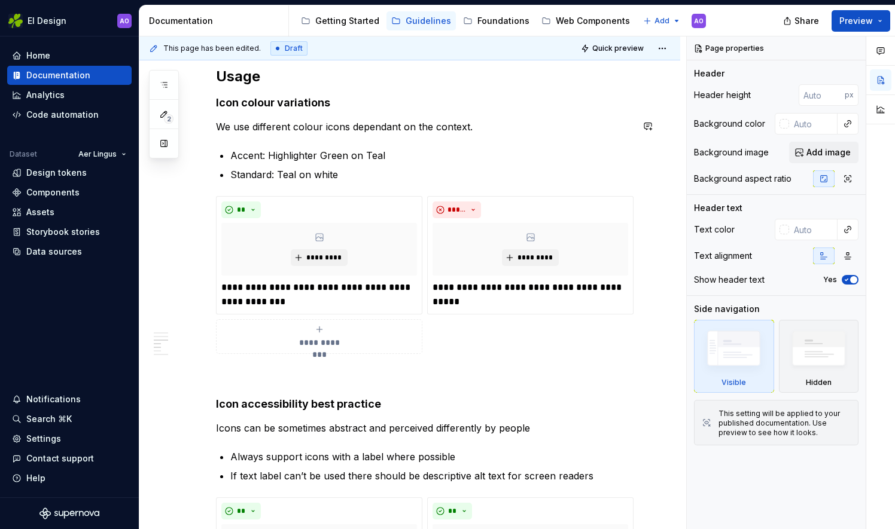
type textarea "*"
